Goal: Find specific page/section: Find specific page/section

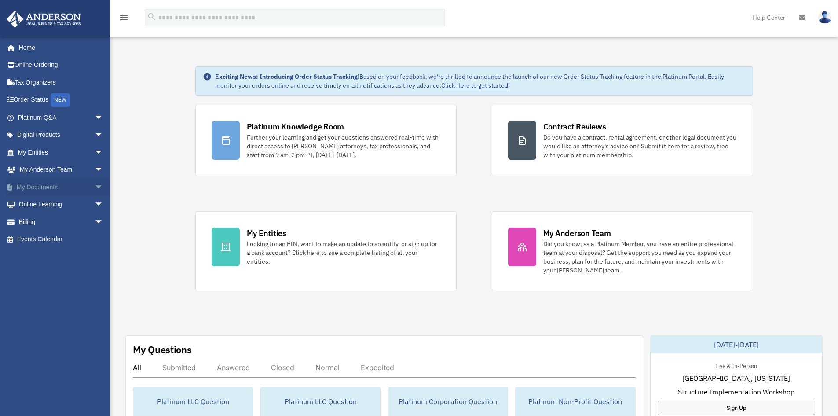
click at [95, 185] on span "arrow_drop_down" at bounding box center [104, 187] width 18 height 18
click at [38, 208] on link "Box" at bounding box center [64, 205] width 104 height 18
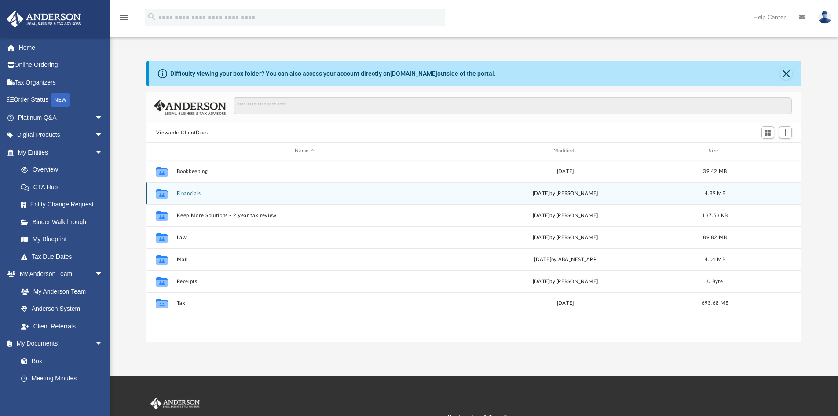
scroll to position [194, 648]
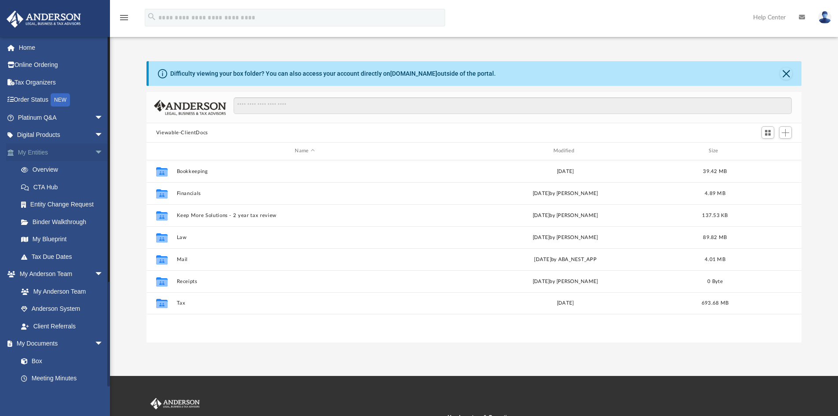
click at [69, 150] on link "My Entities arrow_drop_down" at bounding box center [61, 152] width 110 height 18
click at [95, 151] on span "arrow_drop_down" at bounding box center [104, 152] width 18 height 18
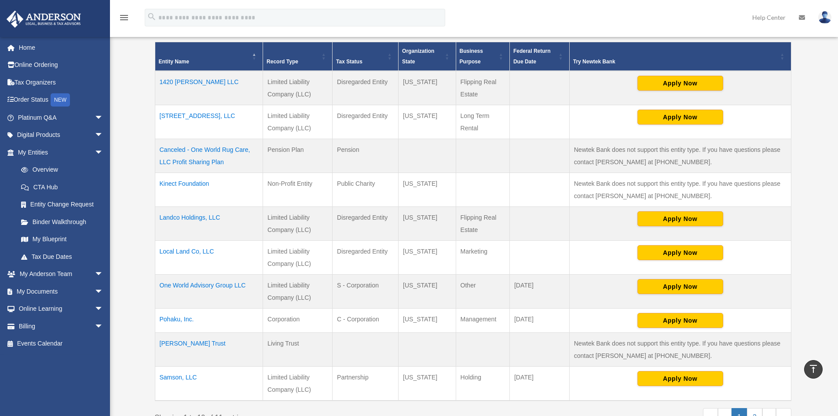
scroll to position [186, 0]
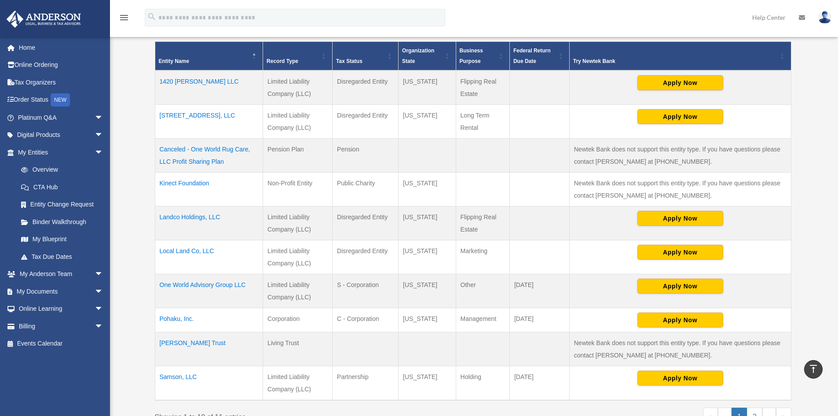
click at [182, 250] on td "Local Land Co, LLC" at bounding box center [209, 257] width 108 height 34
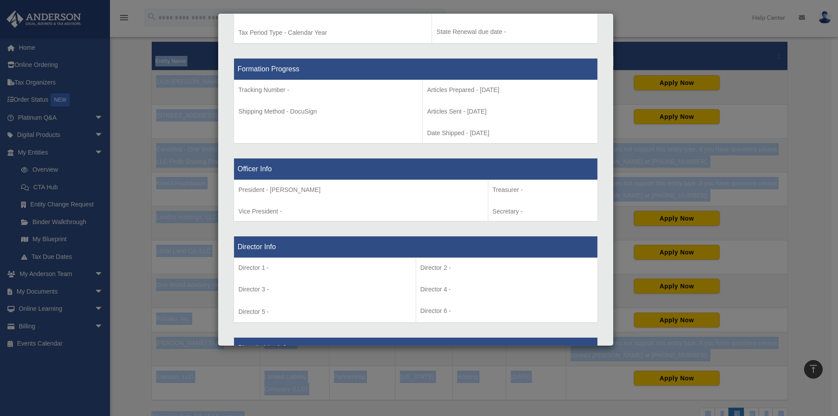
scroll to position [234, 0]
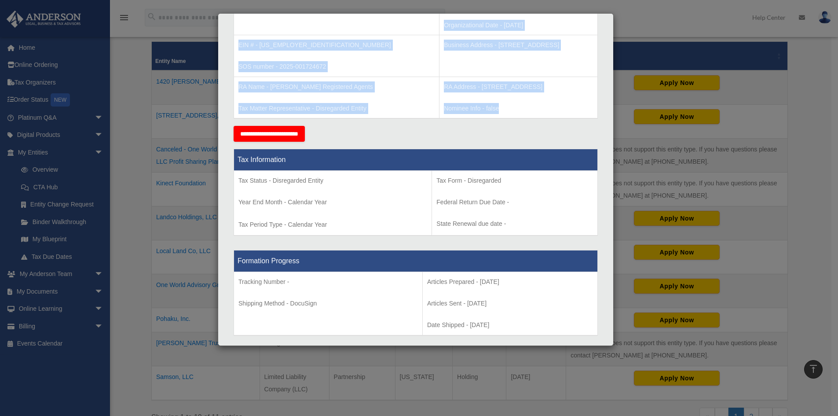
drag, startPoint x: 237, startPoint y: 212, endPoint x: 495, endPoint y: 103, distance: 280.6
click at [495, 103] on tbody "Entity Name - Local Land Co, LLC Organization State - Wyoming Type - Limited Li…" at bounding box center [416, 45] width 364 height 146
copy tbody "Entity Name - Local Land Co, LLC Organization State - Wyoming Type - Limited Li…"
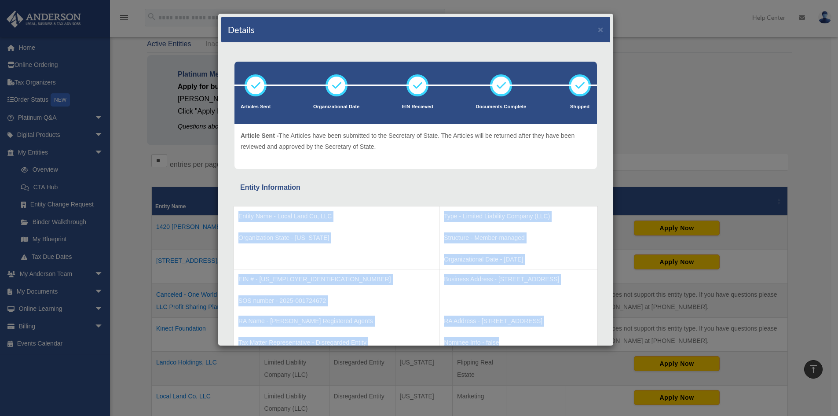
scroll to position [25, 0]
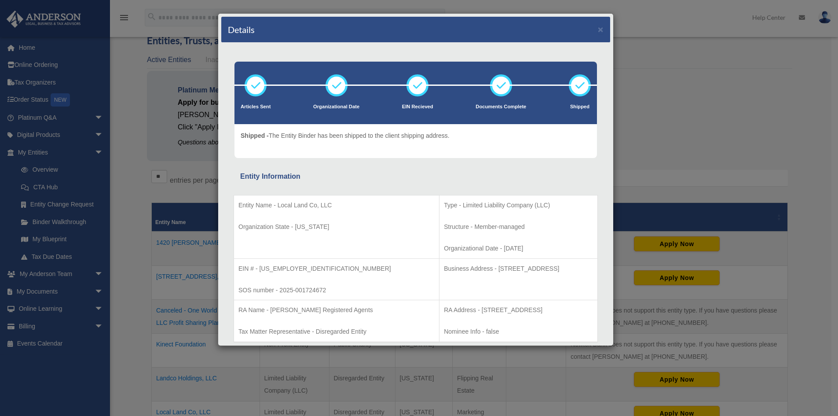
click at [669, 87] on div "Details × Articles Sent Organizational Date" at bounding box center [419, 208] width 838 height 416
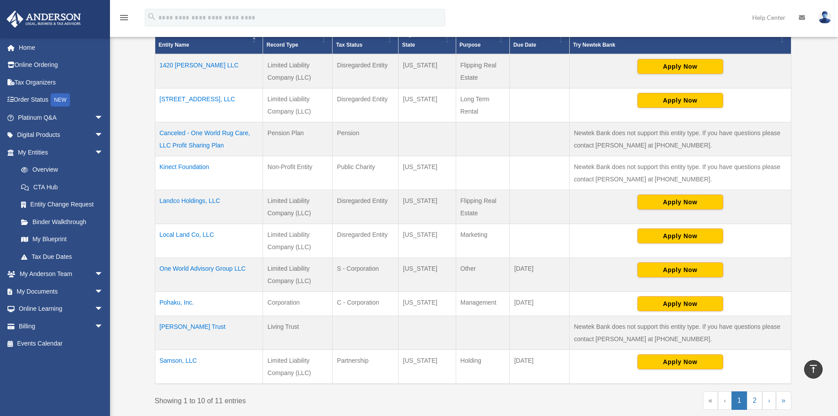
scroll to position [203, 0]
